Goal: Task Accomplishment & Management: Manage account settings

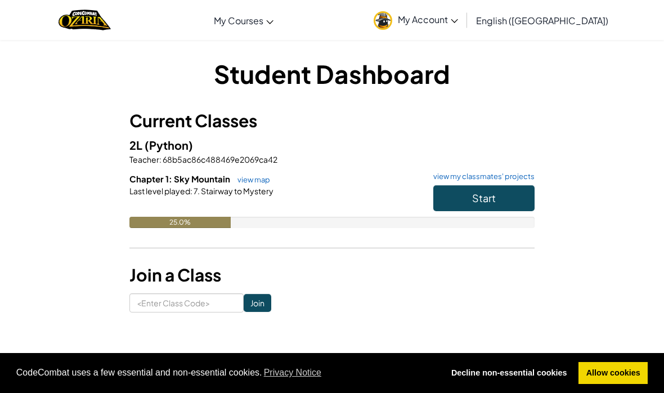
click at [458, 22] on span "My Account" at bounding box center [428, 20] width 60 height 12
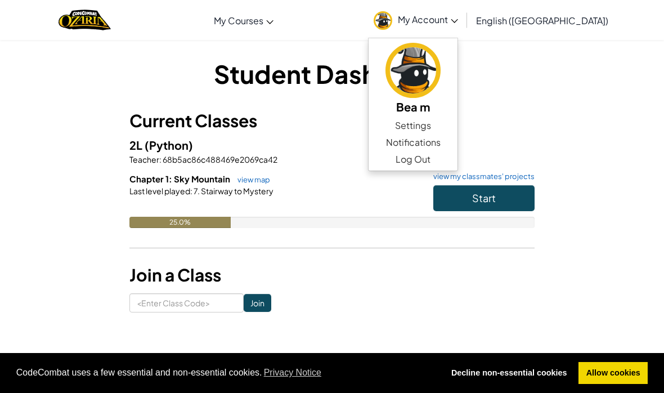
click at [458, 131] on link "Settings" at bounding box center [413, 125] width 89 height 17
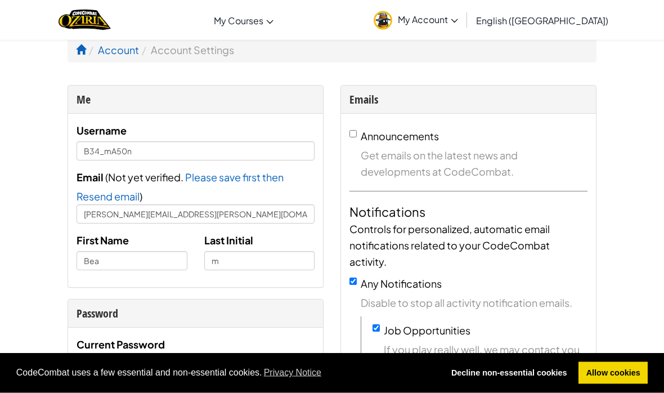
scroll to position [2, 0]
